Goal: Task Accomplishment & Management: Complete application form

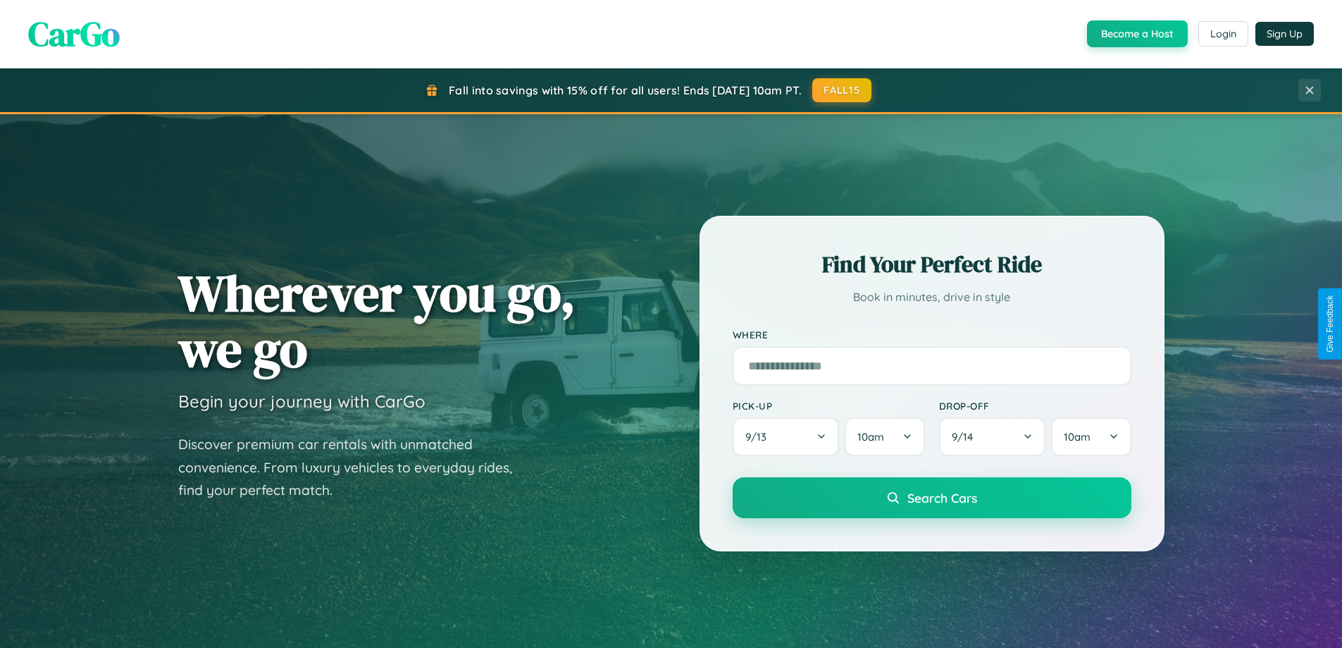
scroll to position [970, 0]
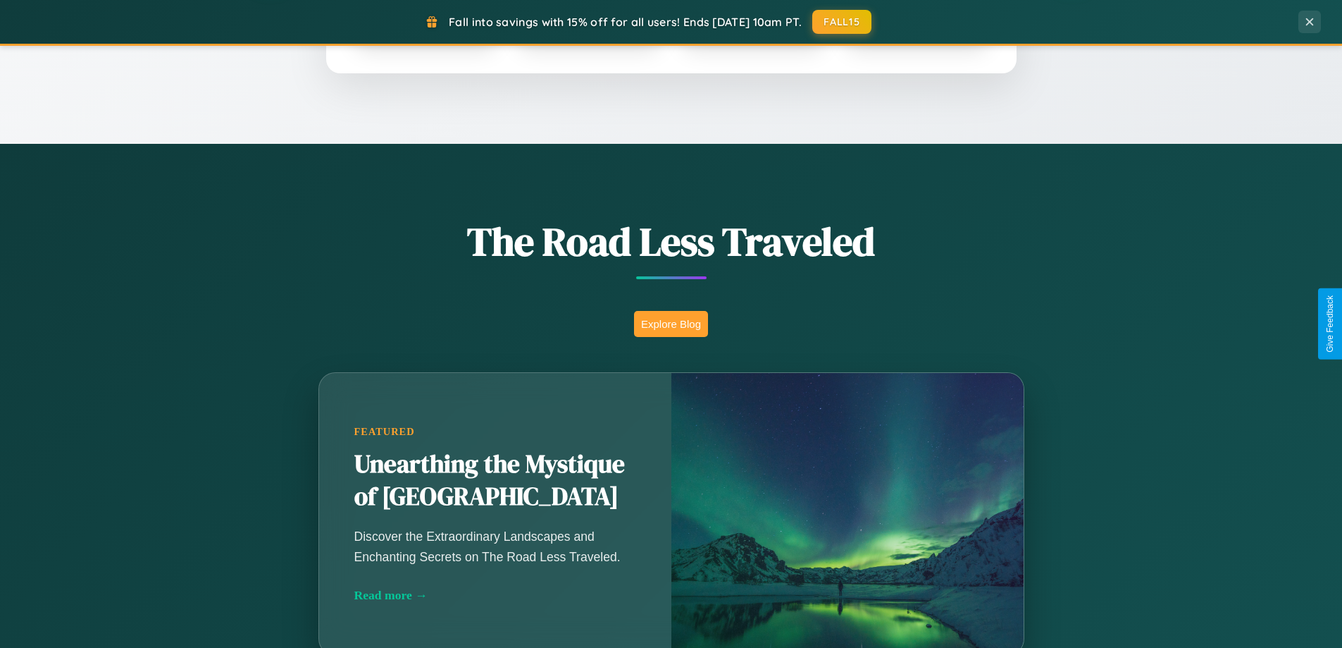
click at [671, 323] on button "Explore Blog" at bounding box center [671, 324] width 74 height 26
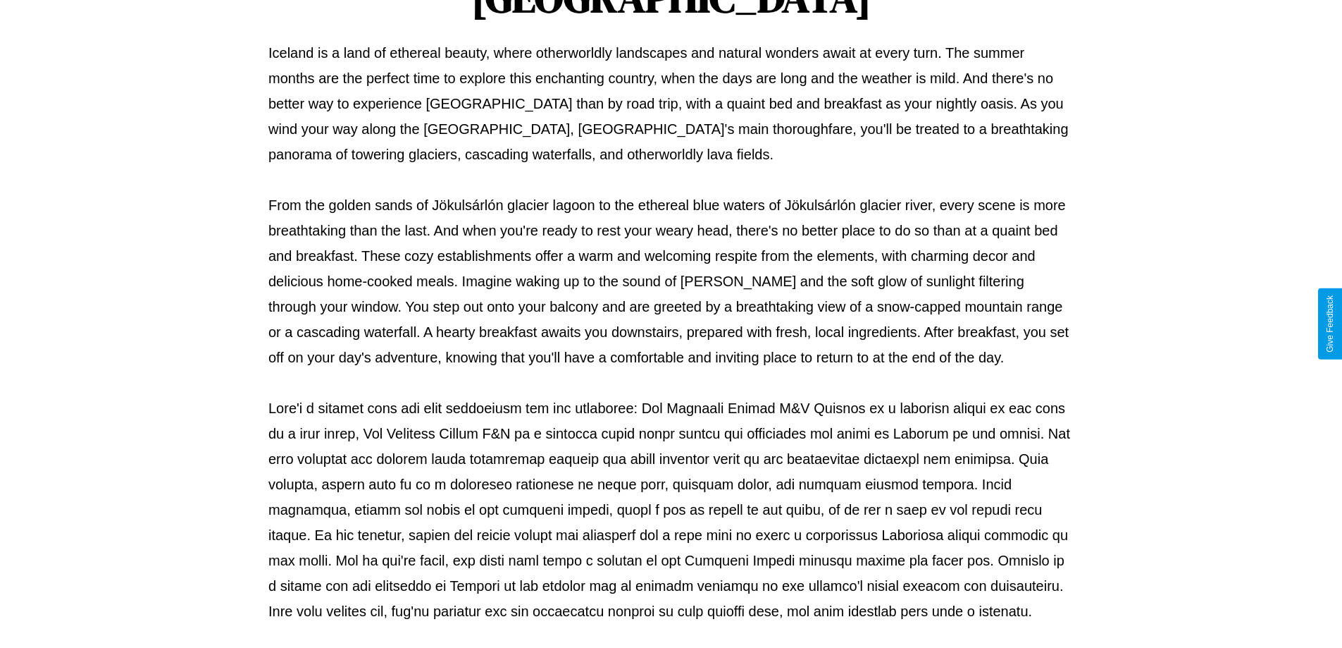
scroll to position [456, 0]
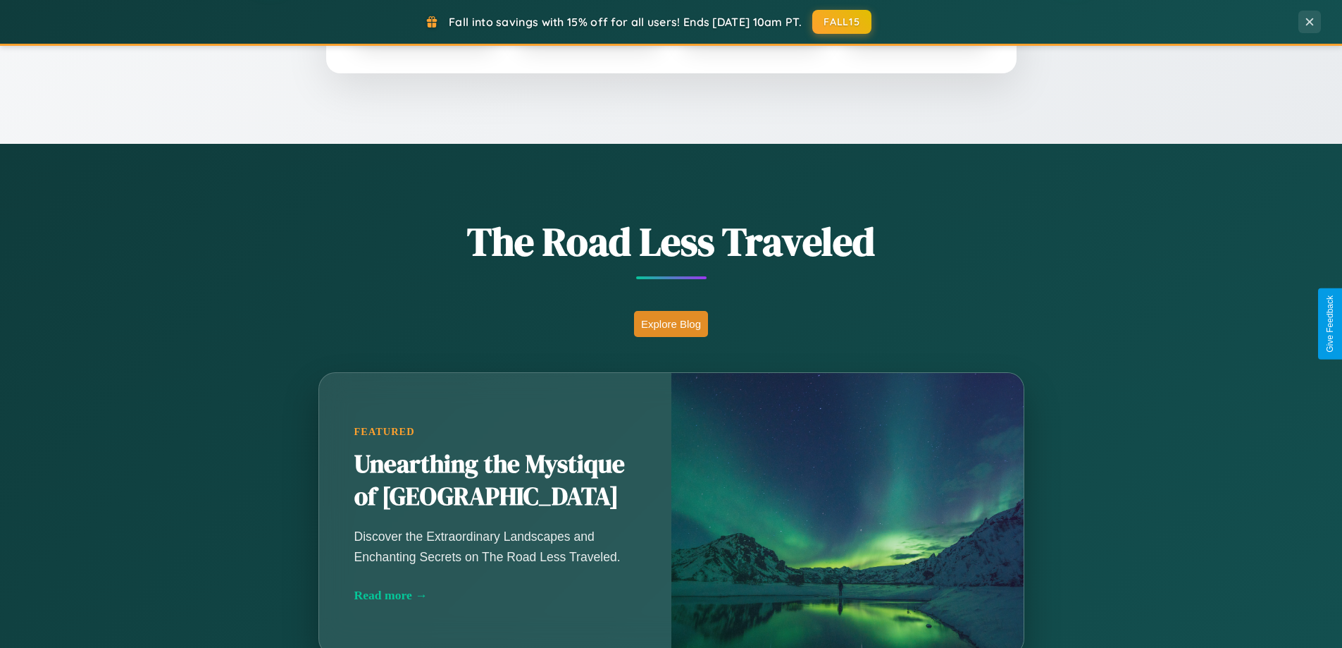
scroll to position [607, 0]
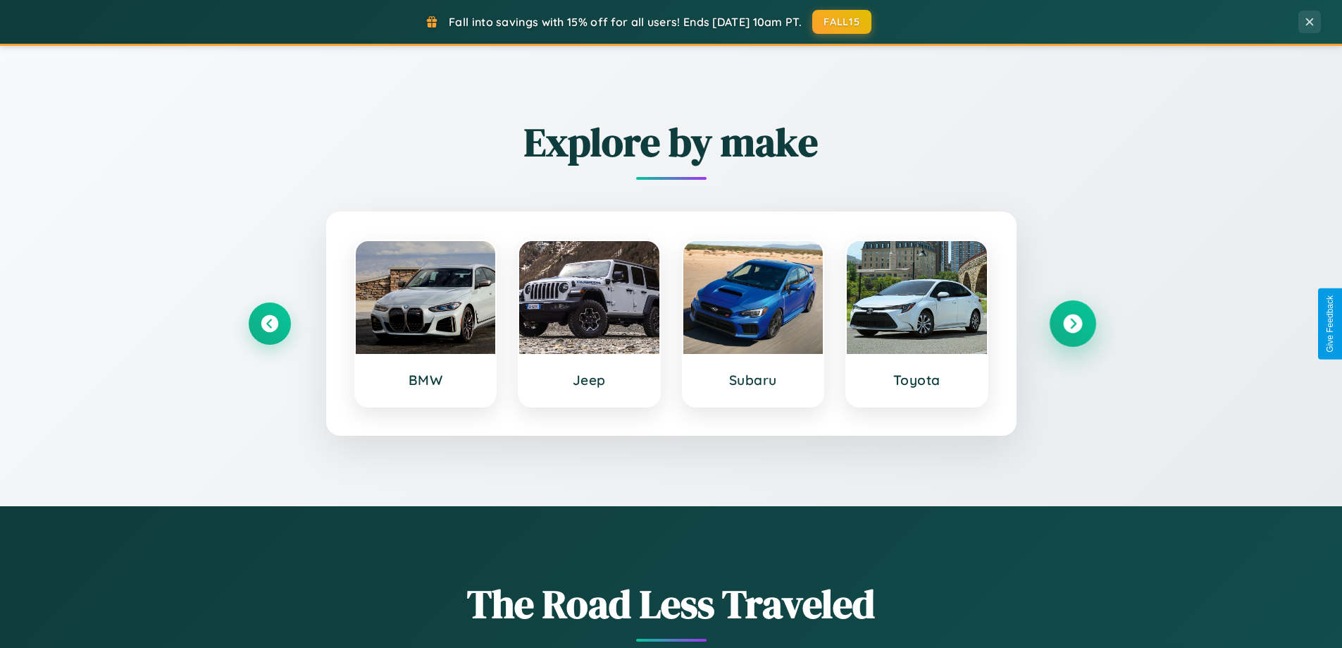
click at [1072, 323] on icon at bounding box center [1072, 323] width 19 height 19
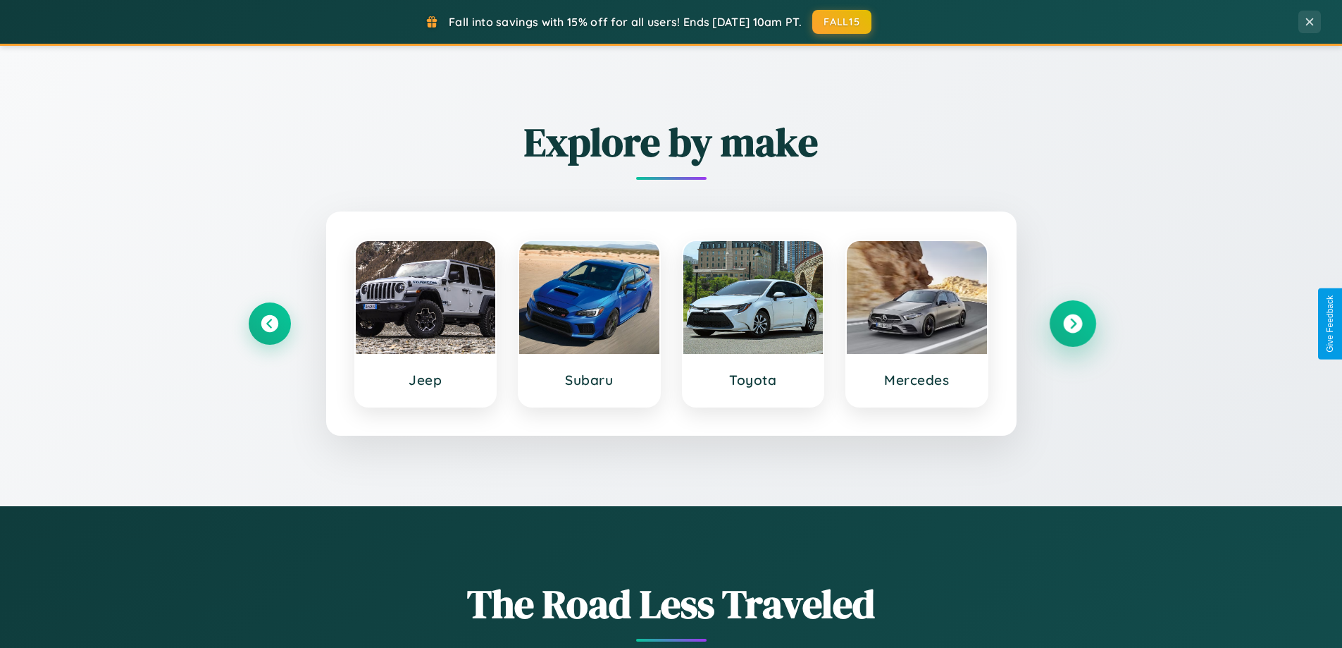
click at [1072, 323] on icon at bounding box center [1072, 323] width 19 height 19
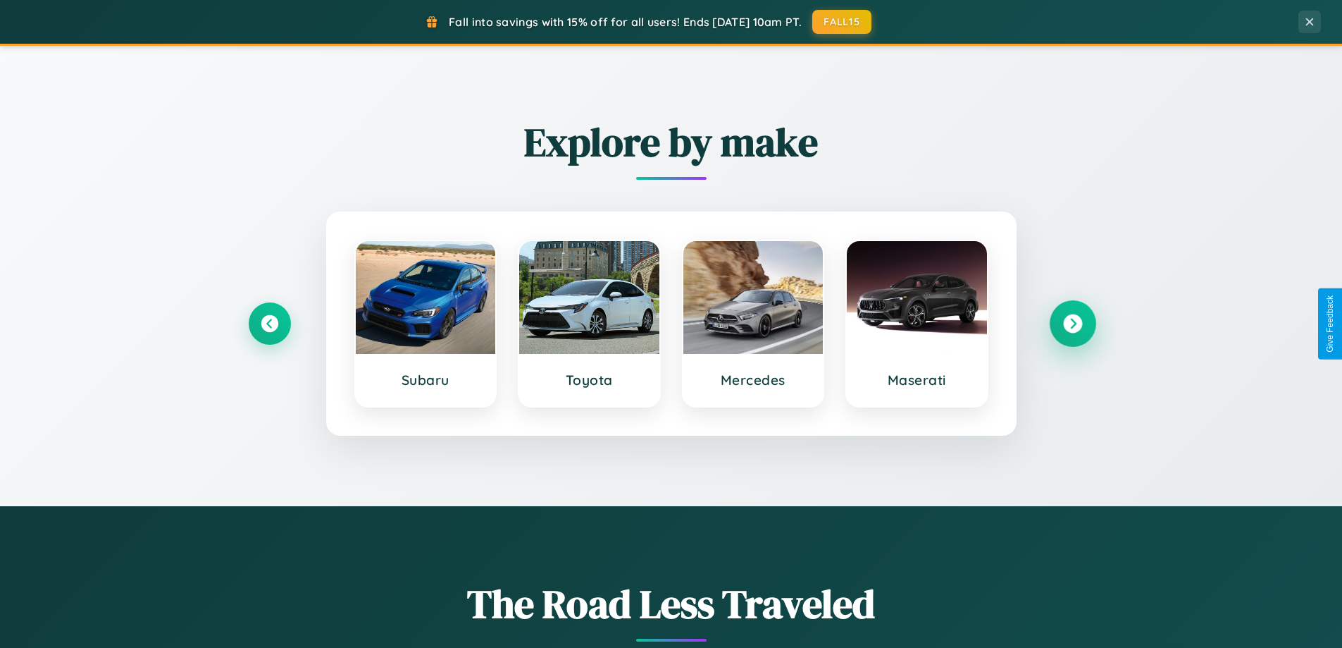
click at [1072, 323] on icon at bounding box center [1072, 323] width 19 height 19
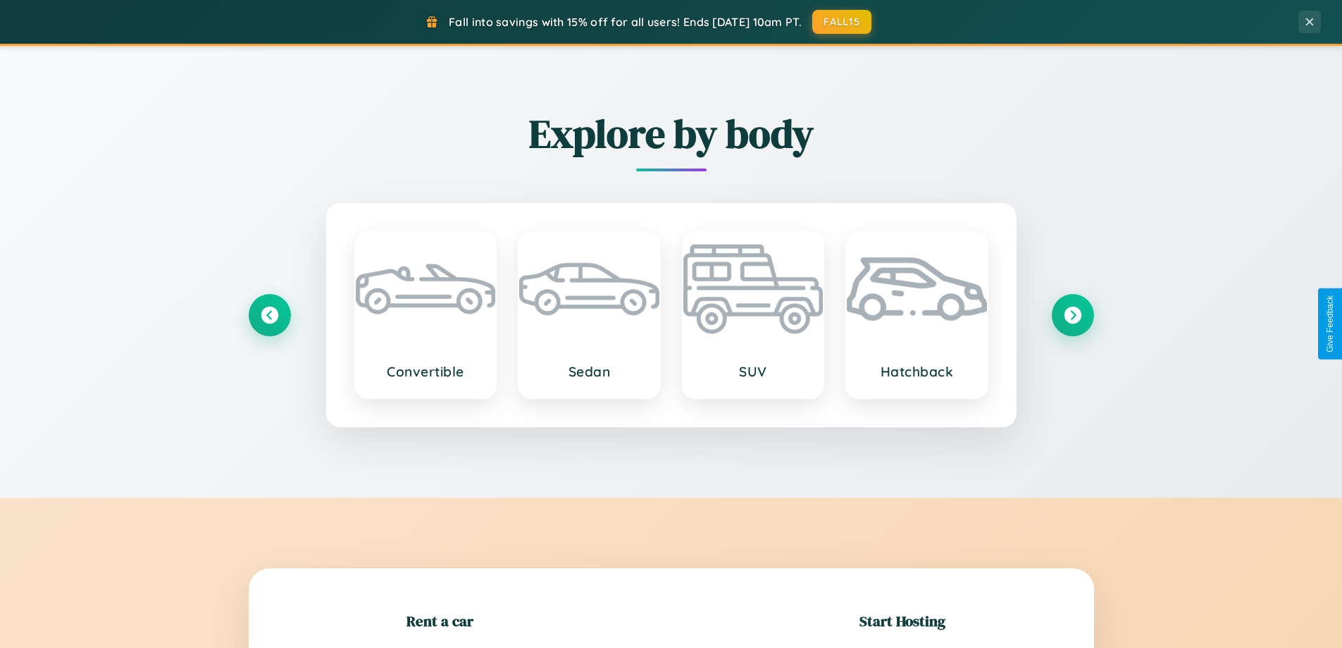
scroll to position [2711, 0]
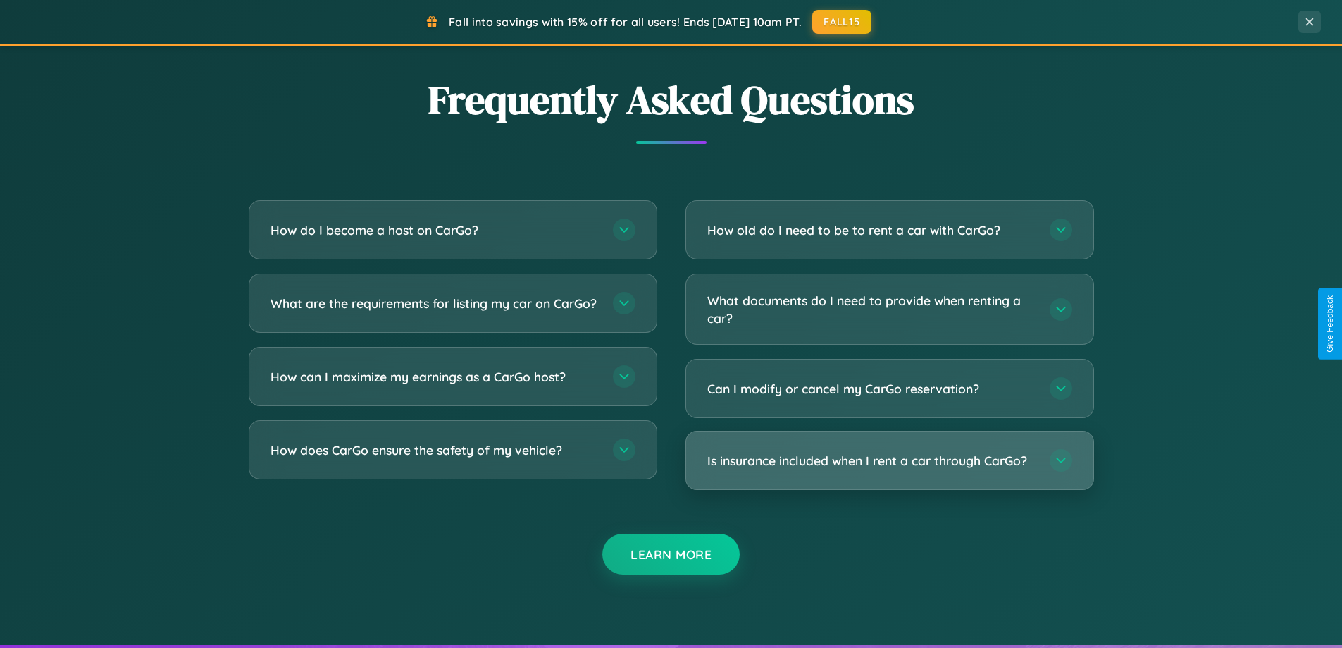
click at [889, 462] on h3 "Is insurance included when I rent a car through CarGo?" at bounding box center [871, 461] width 328 height 18
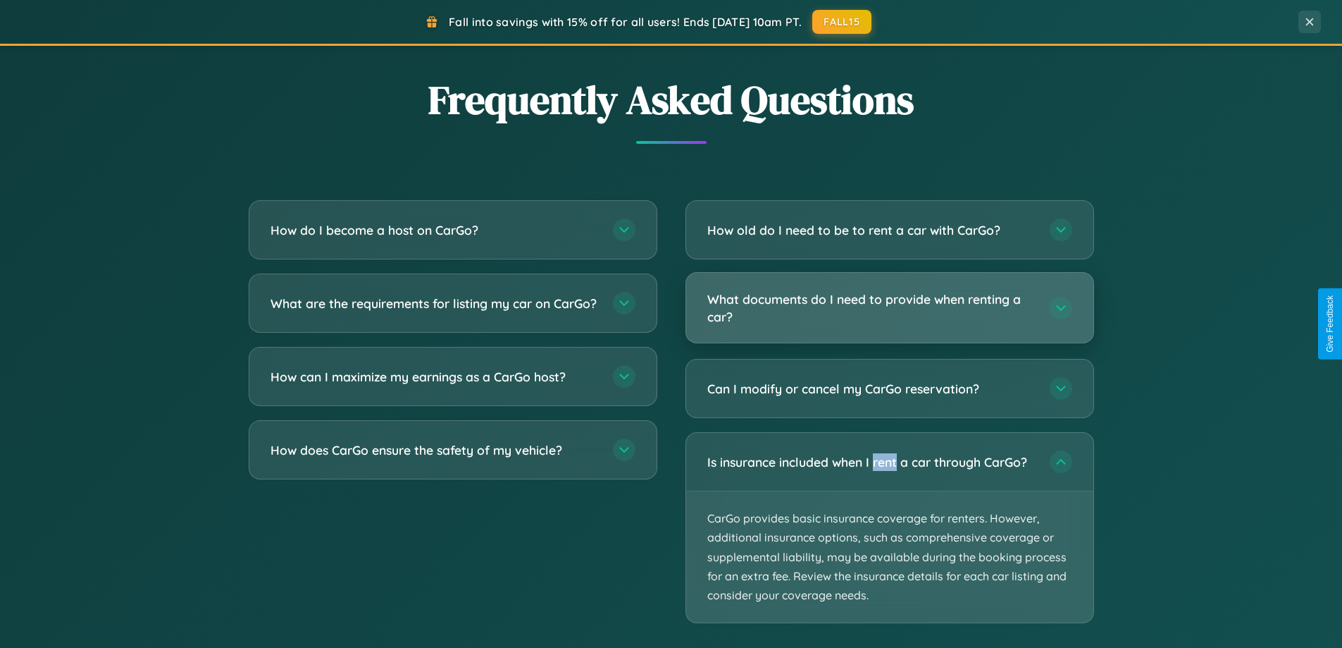
click at [889, 308] on h3 "What documents do I need to provide when renting a car?" at bounding box center [871, 307] width 328 height 35
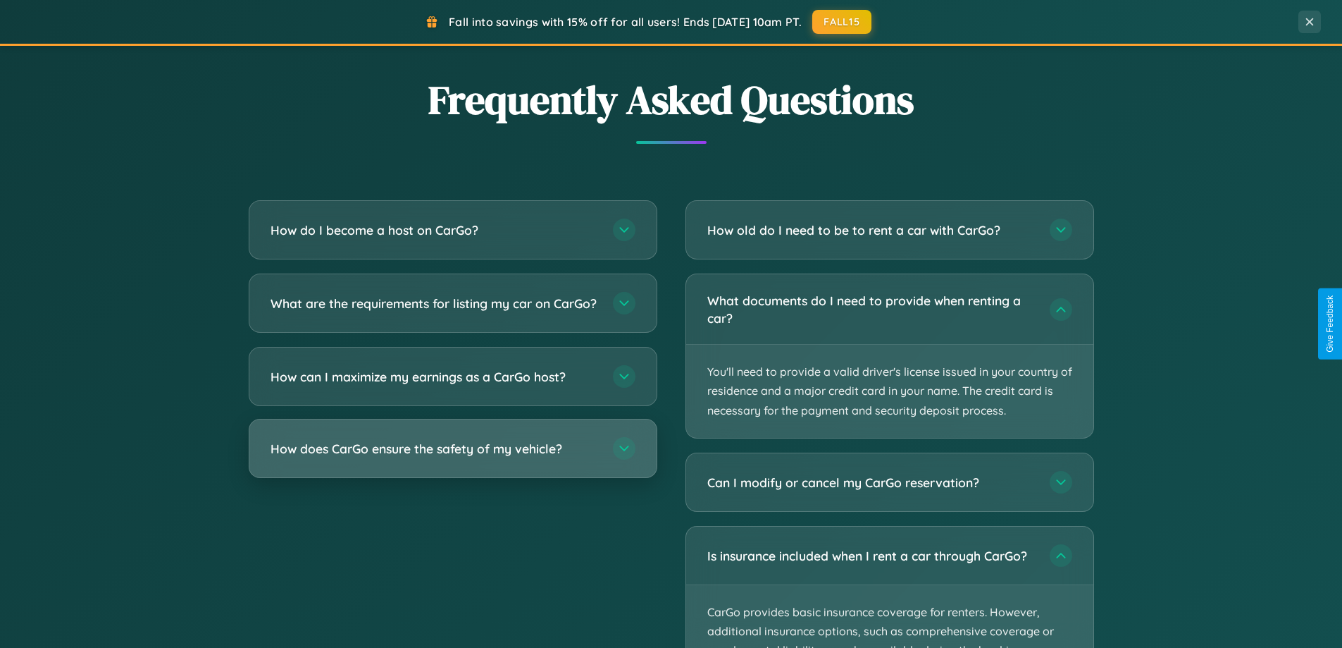
click at [452, 457] on h3 "How does CarGo ensure the safety of my vehicle?" at bounding box center [435, 449] width 328 height 18
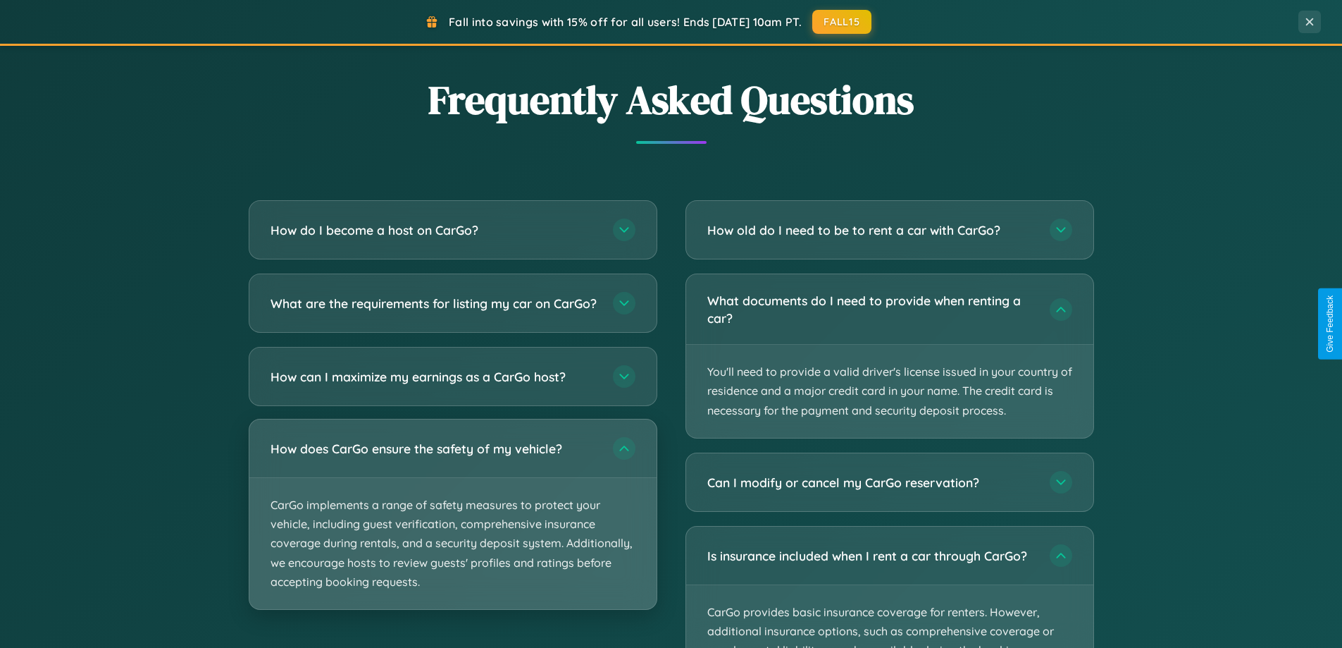
click at [452, 526] on p "CarGo implements a range of safety measures to protect your vehicle, including …" at bounding box center [452, 543] width 407 height 131
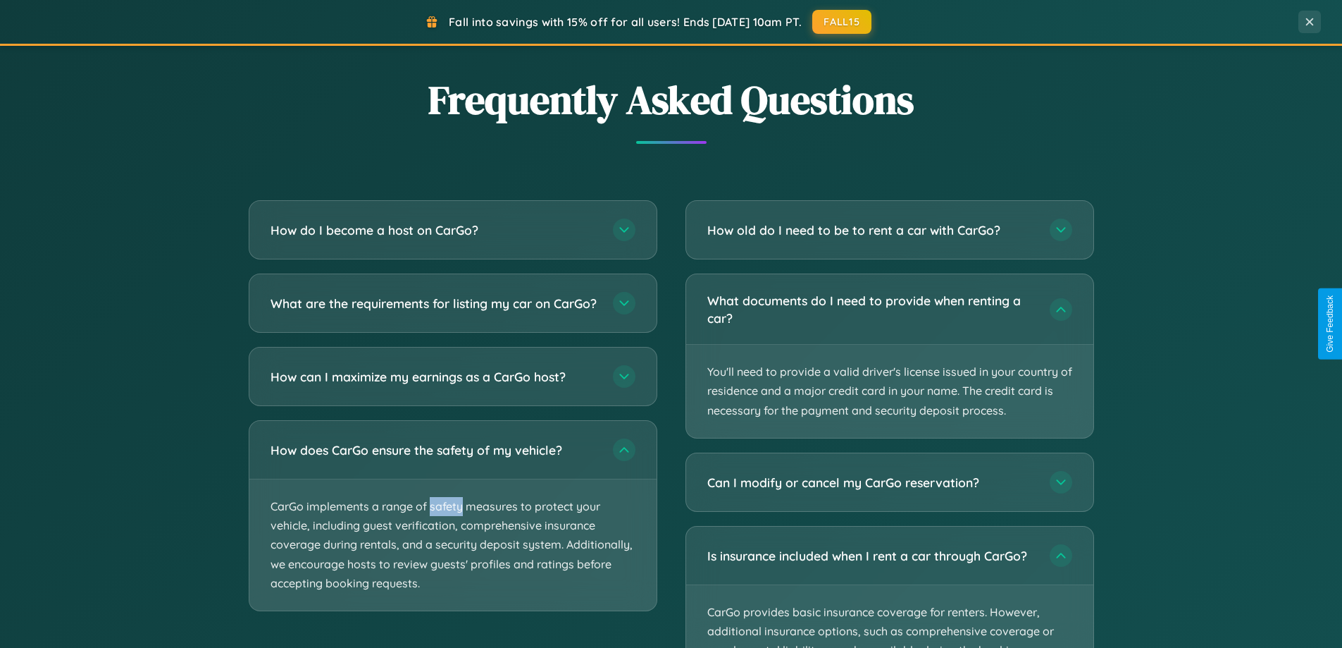
scroll to position [0, 0]
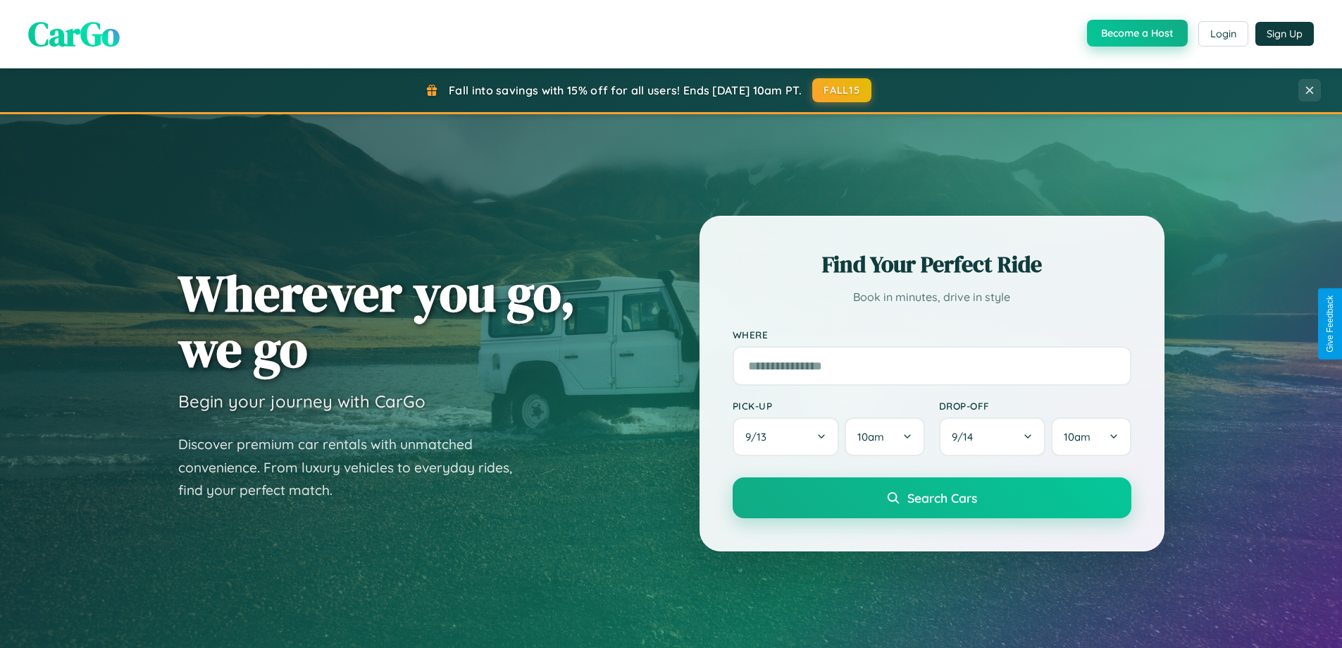
click at [1136, 34] on button "Become a Host" at bounding box center [1137, 33] width 101 height 27
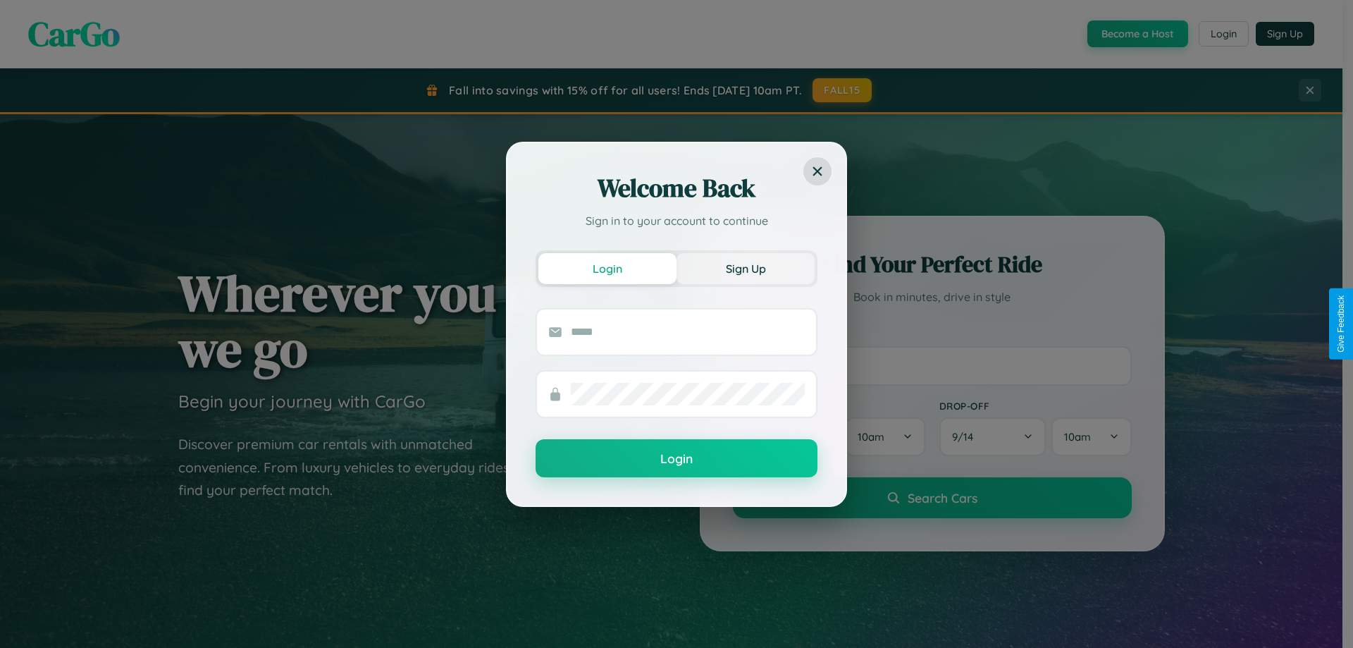
click at [745, 268] on button "Sign Up" at bounding box center [745, 268] width 138 height 31
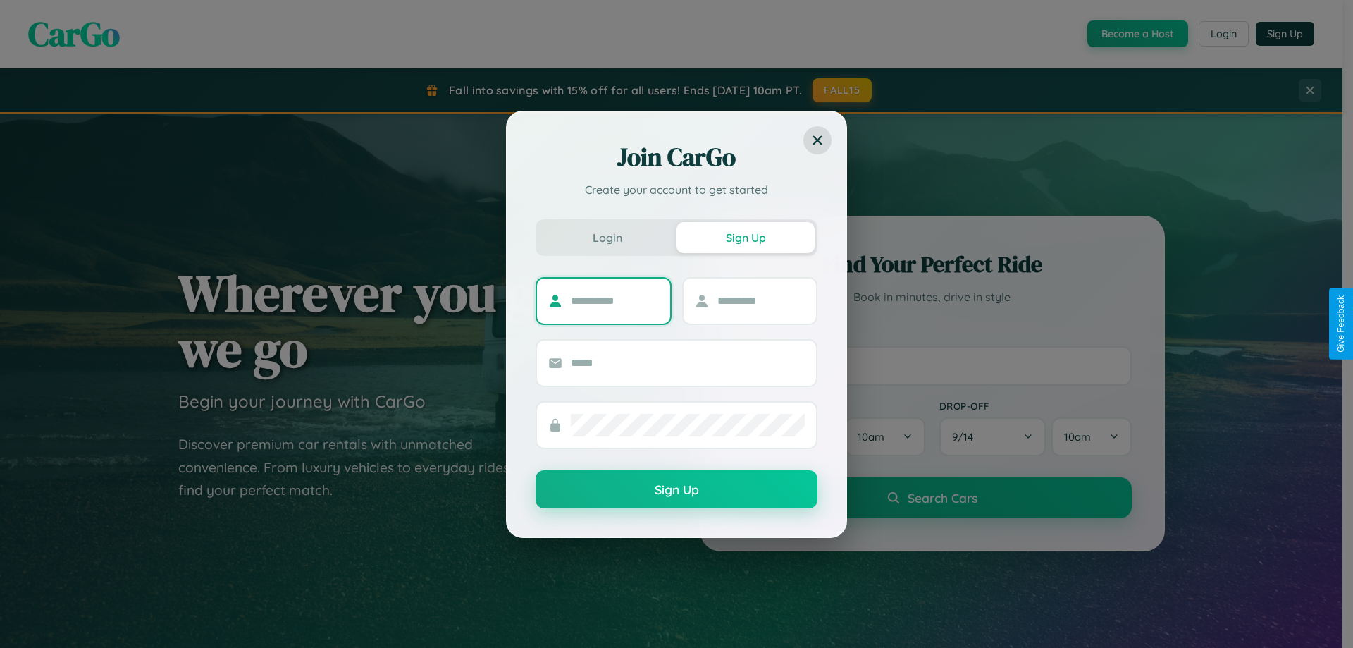
click at [614, 300] on input "text" at bounding box center [615, 301] width 88 height 23
type input "*****"
click at [760, 300] on input "text" at bounding box center [761, 301] width 88 height 23
type input "*****"
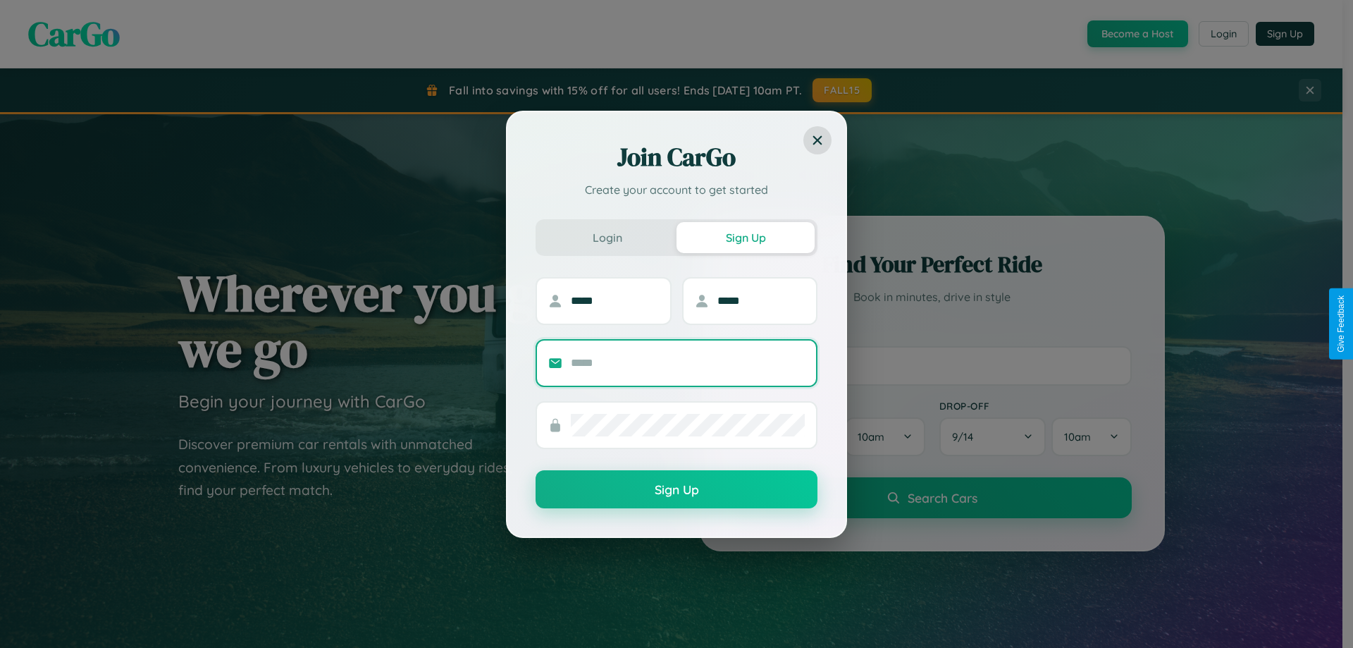
click at [688, 362] on input "text" at bounding box center [688, 363] width 234 height 23
type input "**********"
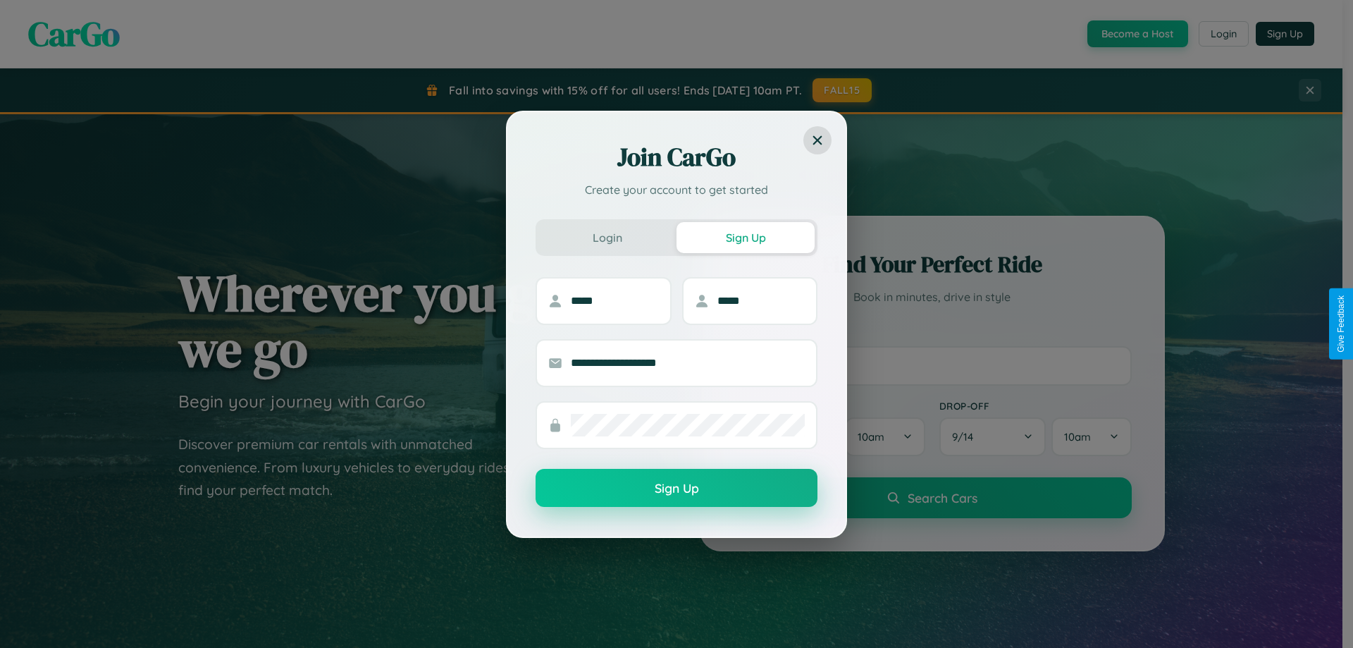
click at [676, 488] on button "Sign Up" at bounding box center [676, 488] width 282 height 38
